Goal: Task Accomplishment & Management: Use online tool/utility

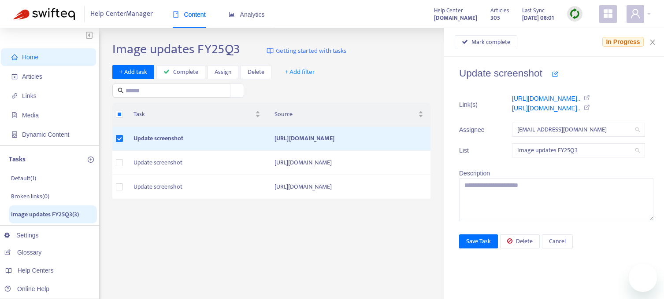
click at [485, 41] on span "Mark complete" at bounding box center [490, 42] width 39 height 10
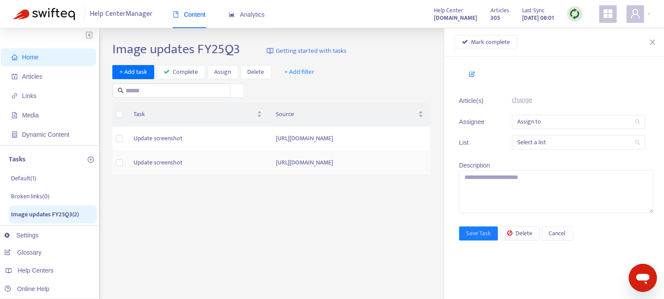
click at [154, 175] on td "Update screenshot" at bounding box center [197, 163] width 143 height 24
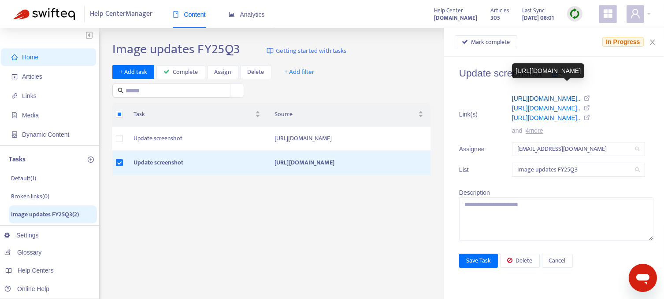
click at [531, 98] on link "[URL][DOMAIN_NAME].." at bounding box center [546, 98] width 69 height 7
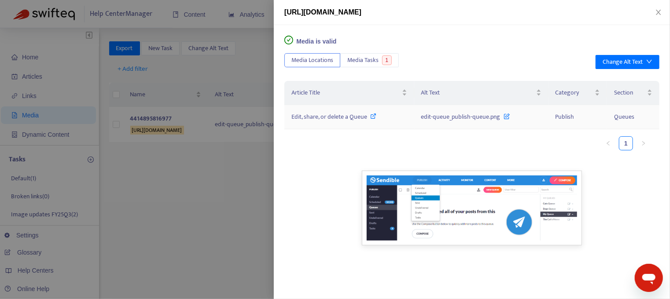
click at [367, 114] on div "Edit, share, or delete a Queue" at bounding box center [349, 117] width 116 height 10
click at [659, 12] on icon "close" at bounding box center [658, 12] width 5 height 5
